Goal: Information Seeking & Learning: Learn about a topic

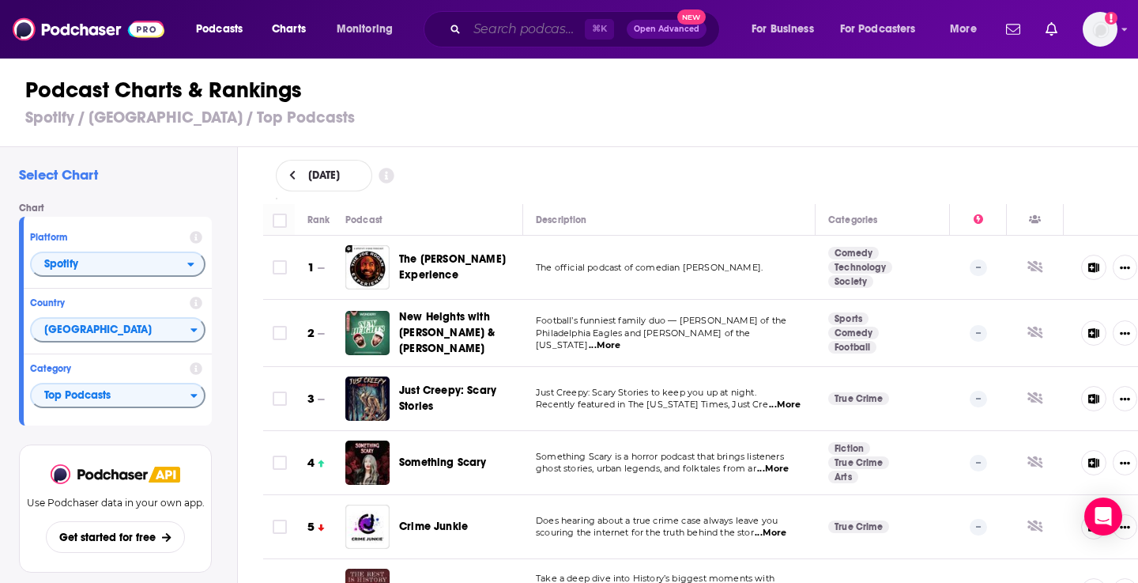
click at [516, 32] on input "Search podcasts, credits, & more..." at bounding box center [526, 29] width 118 height 25
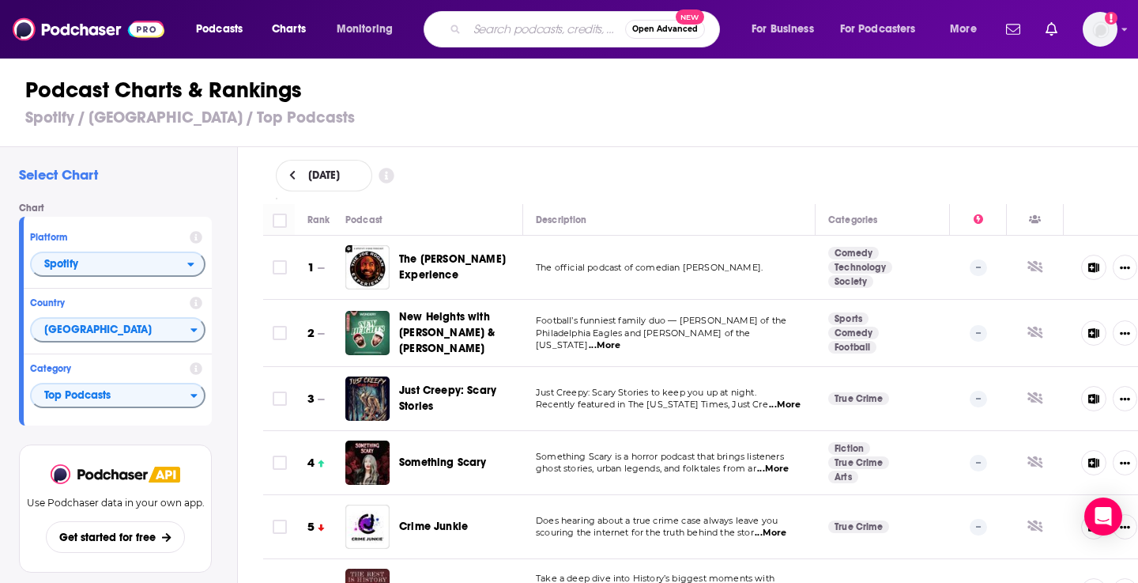
paste input "The Ringer Soccer Show"
type input "The Ringer Soccer Show"
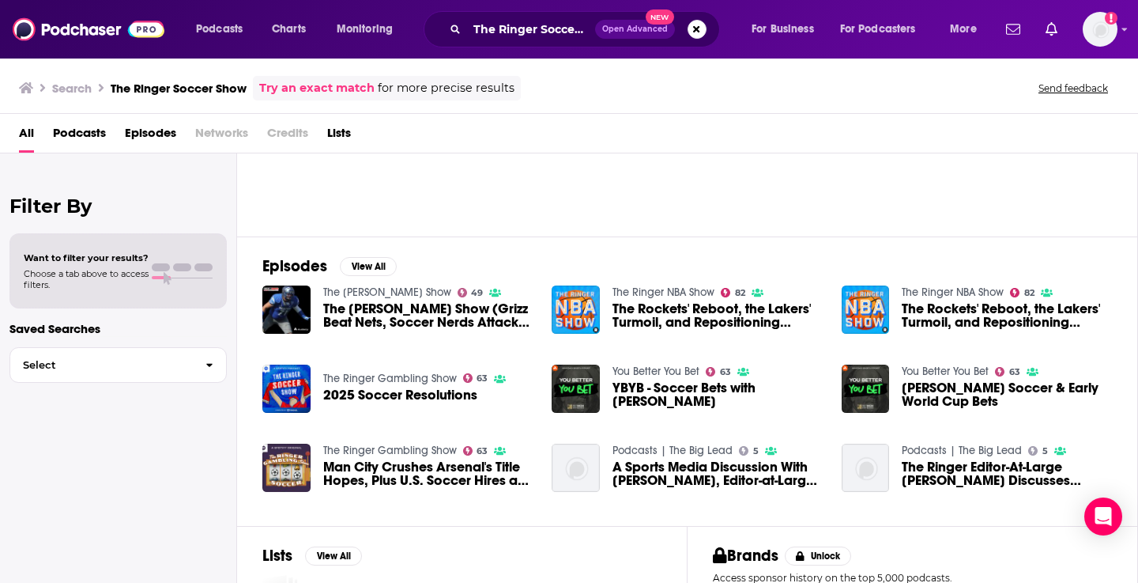
scroll to position [171, 0]
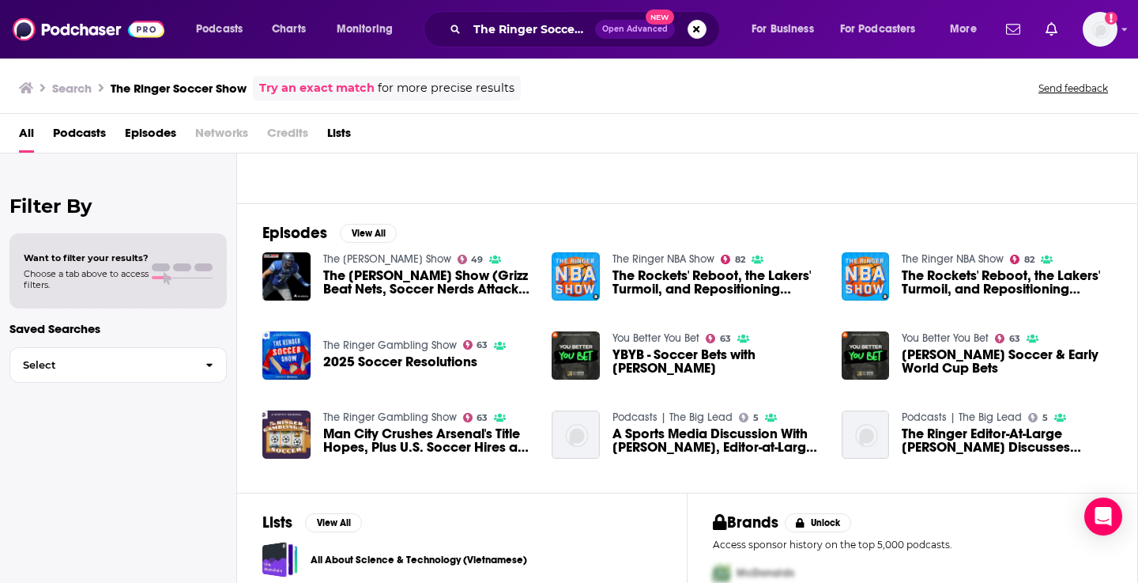
click at [368, 368] on div "2025 Soccer Resolutions" at bounding box center [414, 364] width 183 height 18
click at [381, 362] on span "2025 Soccer Resolutions" at bounding box center [400, 361] width 154 height 13
